Goal: Task Accomplishment & Management: Use online tool/utility

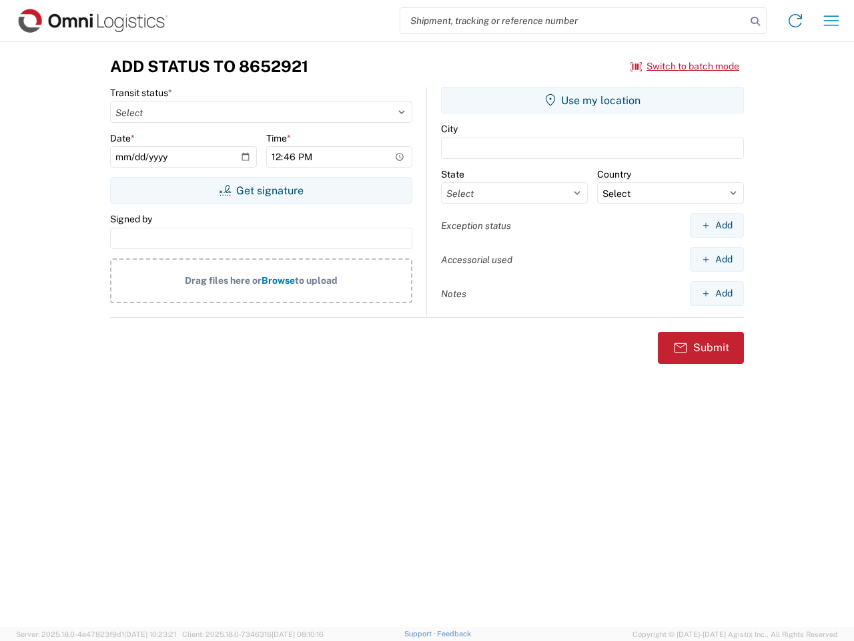
click at [573, 21] on input "search" at bounding box center [573, 20] width 346 height 25
click at [755, 21] on icon at bounding box center [755, 21] width 19 height 19
click at [795, 21] on icon at bounding box center [795, 20] width 21 height 21
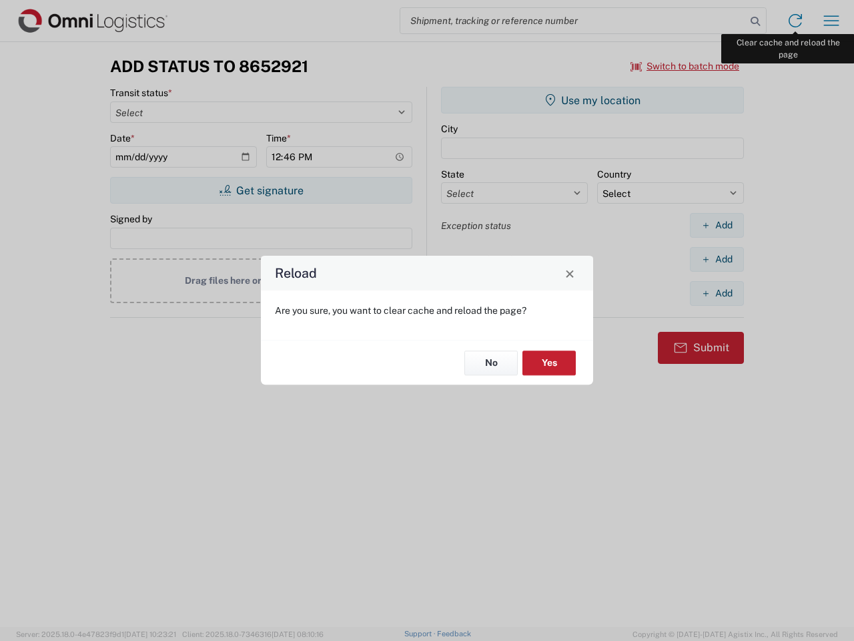
click at [831, 21] on div "Reload Are you sure, you want to clear cache and reload the page? No Yes" at bounding box center [427, 320] width 854 height 641
click at [685, 66] on div "Reload Are you sure, you want to clear cache and reload the page? No Yes" at bounding box center [427, 320] width 854 height 641
click at [261, 190] on div "Reload Are you sure, you want to clear cache and reload the page? No Yes" at bounding box center [427, 320] width 854 height 641
click at [593, 100] on div "Reload Are you sure, you want to clear cache and reload the page? No Yes" at bounding box center [427, 320] width 854 height 641
click at [717, 225] on div "Reload Are you sure, you want to clear cache and reload the page? No Yes" at bounding box center [427, 320] width 854 height 641
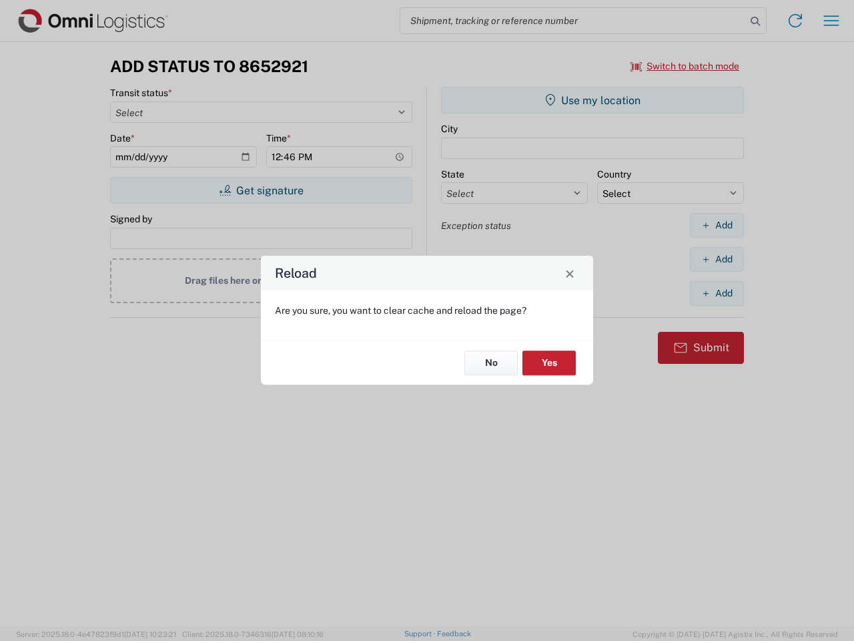
click at [717, 259] on div "Reload Are you sure, you want to clear cache and reload the page? No Yes" at bounding box center [427, 320] width 854 height 641
click at [717, 293] on div "Reload Are you sure, you want to clear cache and reload the page? No Yes" at bounding box center [427, 320] width 854 height 641
